Goal: Information Seeking & Learning: Learn about a topic

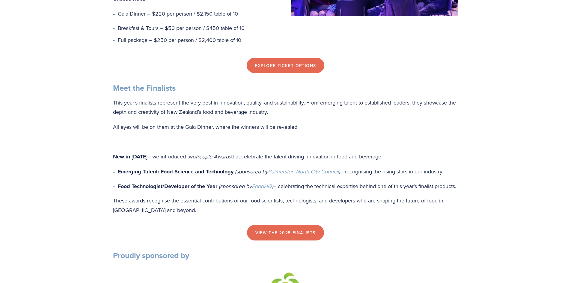
scroll to position [600, 0]
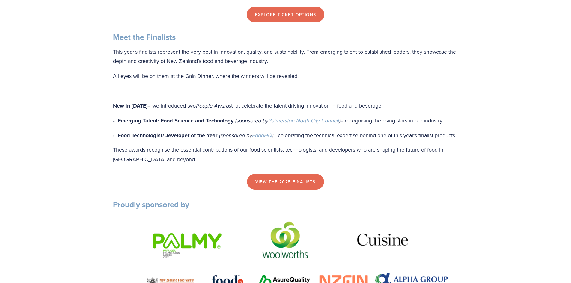
click at [165, 125] on strong "Emerging Talent: Food Science and Technology" at bounding box center [176, 121] width 116 height 8
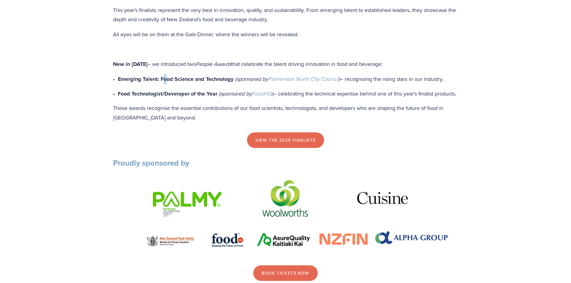
scroll to position [650, 0]
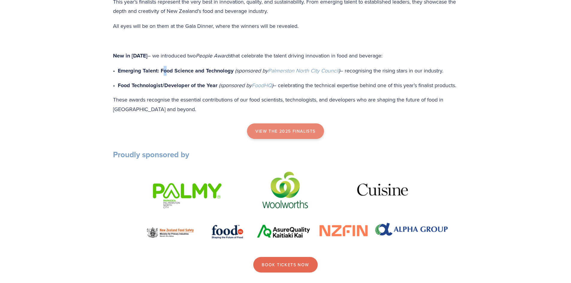
click at [276, 139] on link "view the 2025 finalists" at bounding box center [285, 132] width 77 height 16
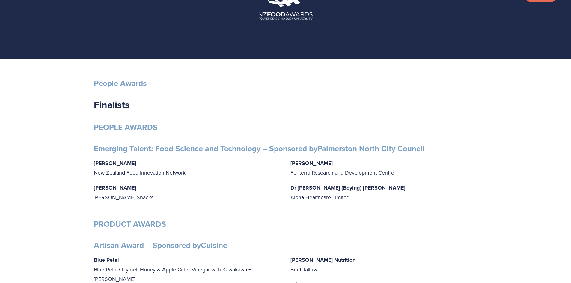
scroll to position [50, 0]
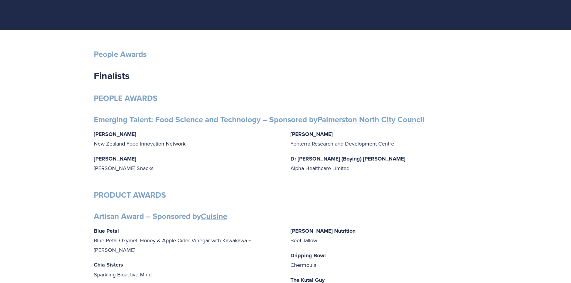
click at [95, 142] on p "[PERSON_NAME] New Zealand Food Innovation Network" at bounding box center [187, 139] width 187 height 19
click at [94, 143] on p "[PERSON_NAME] New Zealand Food Innovation Network" at bounding box center [187, 139] width 187 height 19
drag, startPoint x: 108, startPoint y: 132, endPoint x: 197, endPoint y: 143, distance: 90.0
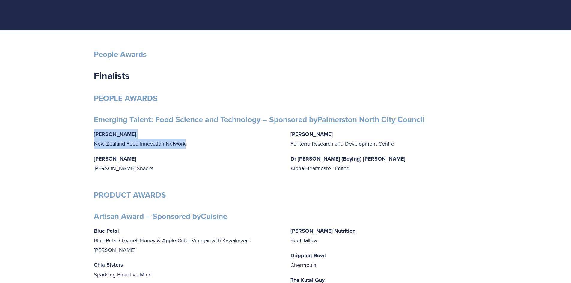
click at [196, 142] on p "[PERSON_NAME] New Zealand Food Innovation Network" at bounding box center [187, 139] width 187 height 19
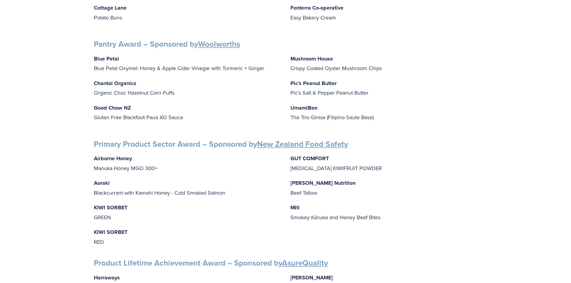
scroll to position [749, 0]
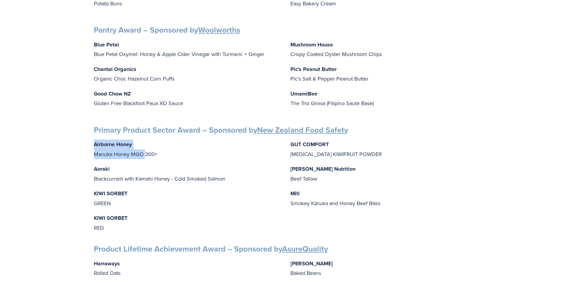
drag, startPoint x: 93, startPoint y: 139, endPoint x: 146, endPoint y: 145, distance: 53.7
click at [156, 148] on p "Airborne Honey Manuka Honey MGO 300+" at bounding box center [187, 149] width 187 height 19
drag, startPoint x: 167, startPoint y: 149, endPoint x: 63, endPoint y: 141, distance: 105.0
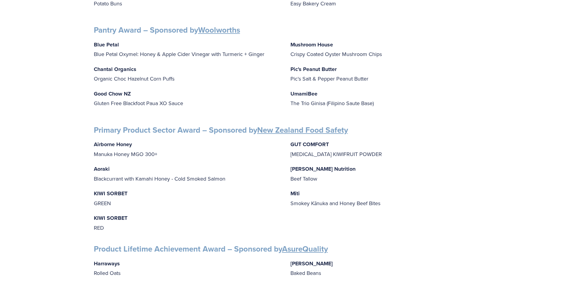
click at [135, 173] on p "Aoraki Blackcurrant with Kamahi Honey - Cold Smoked Salmon" at bounding box center [187, 173] width 187 height 19
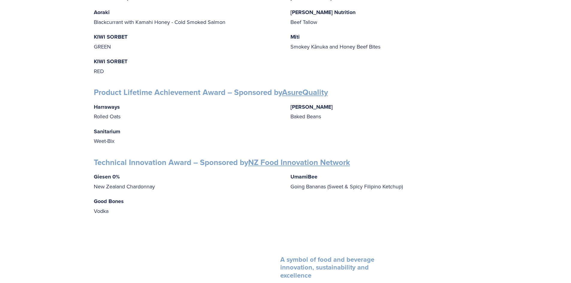
scroll to position [949, 0]
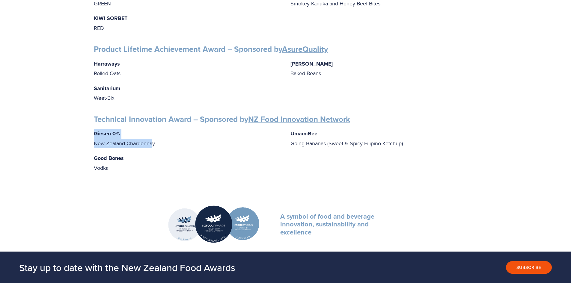
drag, startPoint x: 106, startPoint y: 130, endPoint x: 153, endPoint y: 138, distance: 48.1
click at [154, 153] on p "Good Bones Vodka" at bounding box center [187, 162] width 187 height 19
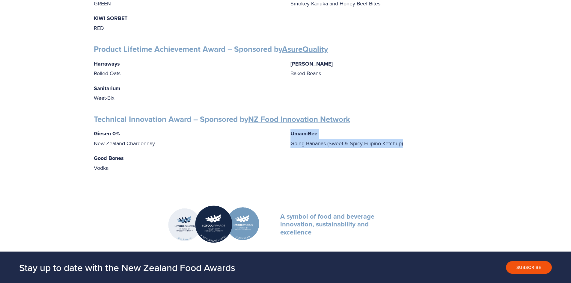
drag, startPoint x: 288, startPoint y: 128, endPoint x: 351, endPoint y: 141, distance: 63.9
click at [417, 140] on div "[PERSON_NAME] 0% New Zealand Chardonnay Good Bones Vodka UmamiBee Going Bananas…" at bounding box center [286, 151] width 384 height 44
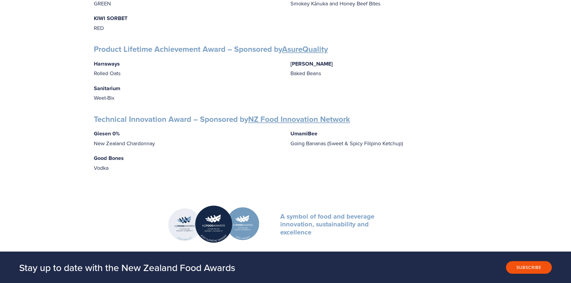
click at [211, 161] on p "Good Bones Vodka" at bounding box center [187, 162] width 187 height 19
drag, startPoint x: 93, startPoint y: 152, endPoint x: 129, endPoint y: 168, distance: 39.1
copy p "Good Bones Vodka"
